Goal: Find specific page/section: Find specific page/section

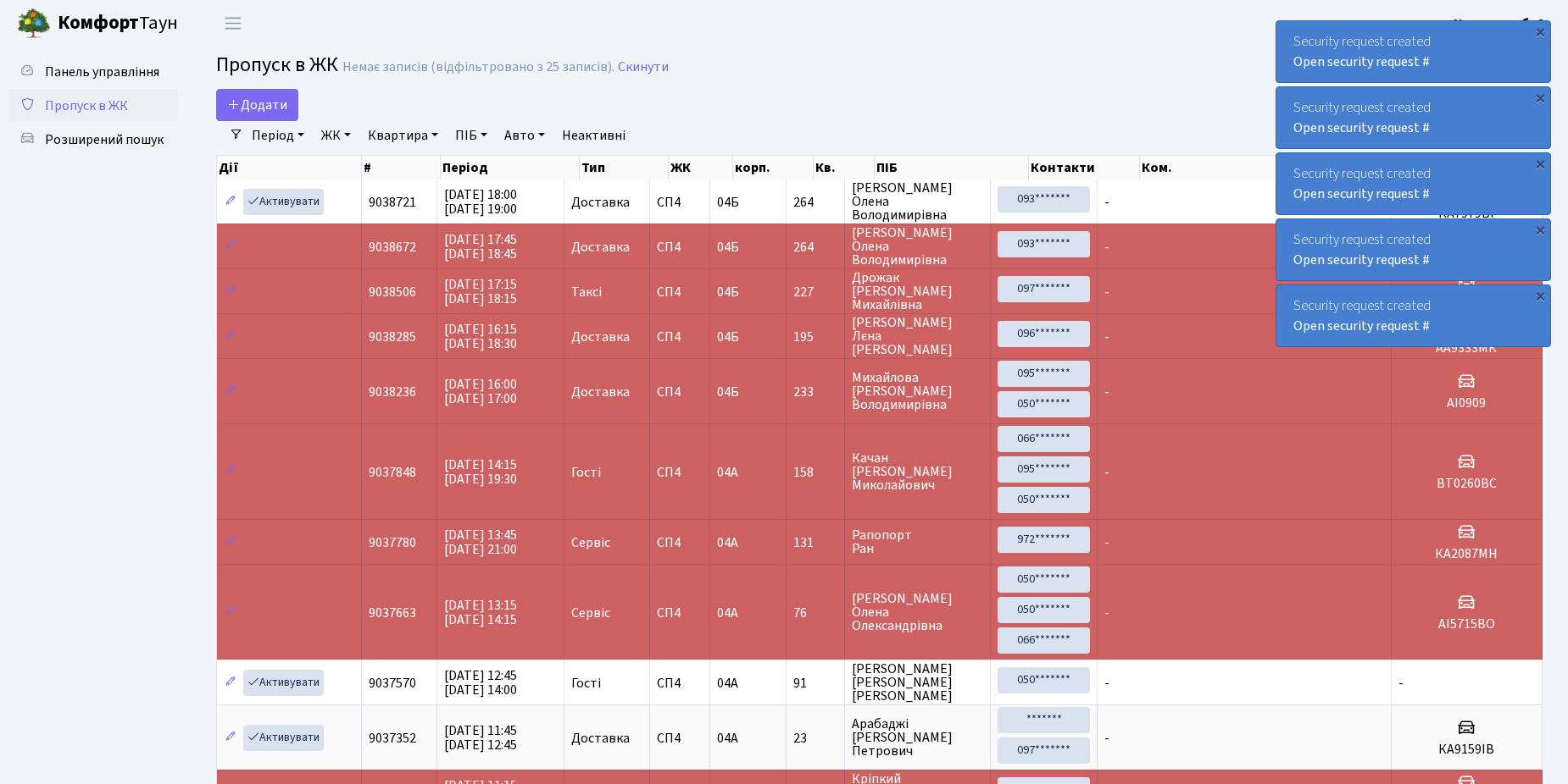
select select "25"
click at [71, 139] on span "Розширений пошук" at bounding box center [104, 140] width 118 height 19
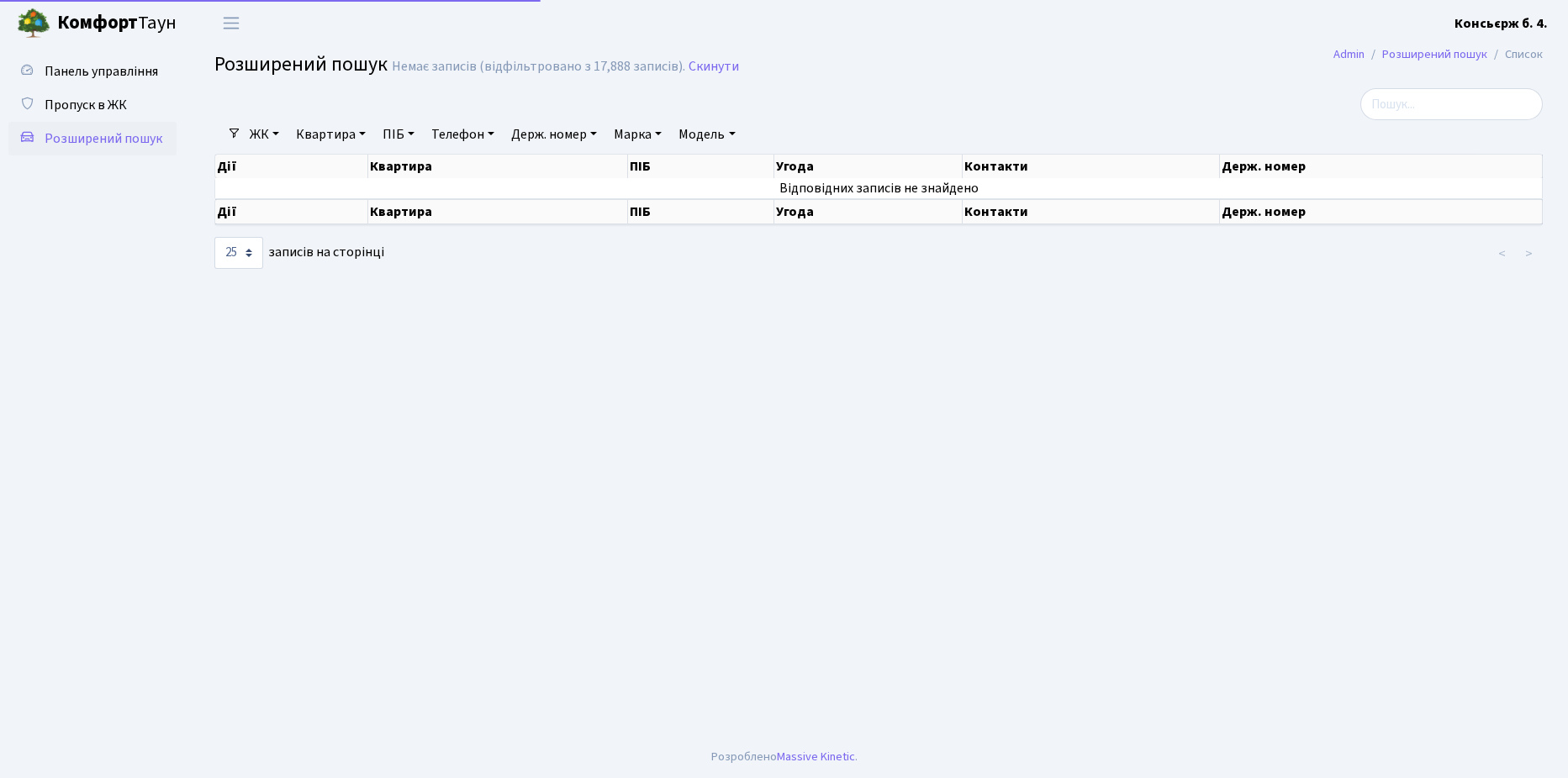
select select "25"
click at [78, 104] on span "Пропуск в ЖК" at bounding box center [85, 105] width 82 height 19
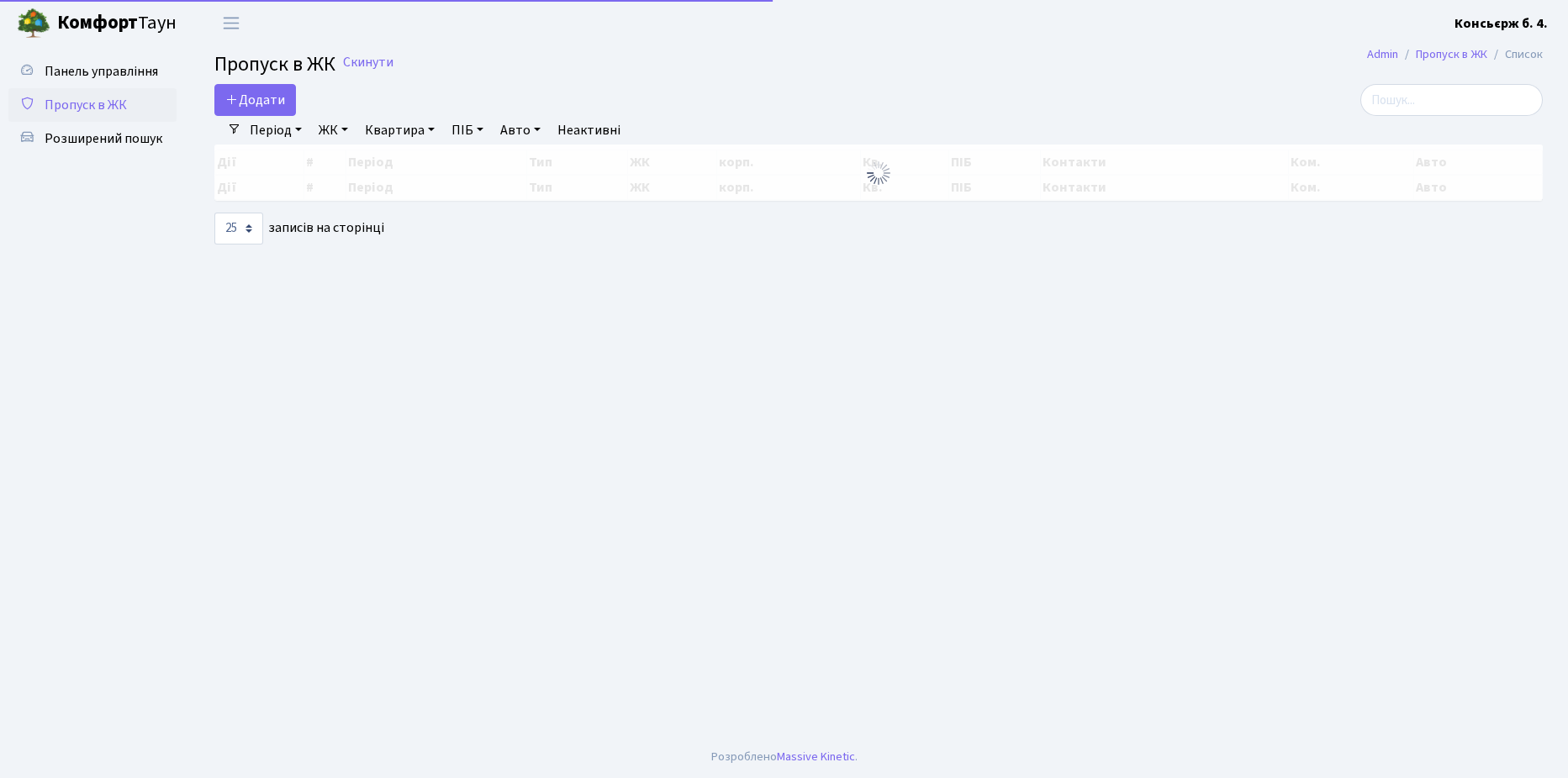
select select "25"
